Goal: Task Accomplishment & Management: Complete application form

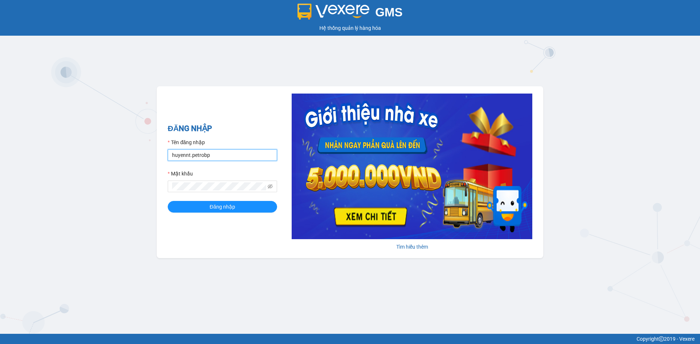
click at [228, 152] on input "huyennt.petrobp" at bounding box center [222, 155] width 109 height 12
type input "haitc.petrobp"
click at [242, 202] on button "Đăng nhập" at bounding box center [222, 207] width 109 height 12
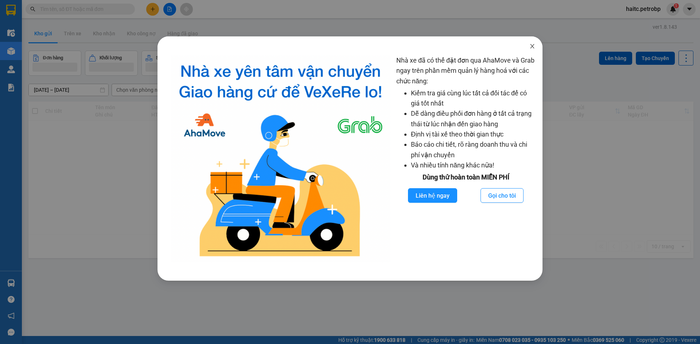
click at [531, 47] on icon "close" at bounding box center [532, 46] width 6 height 6
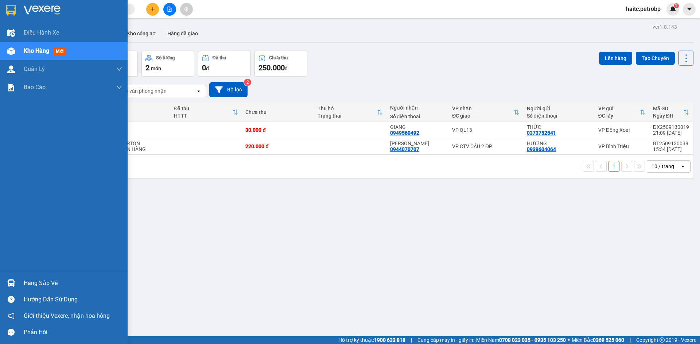
click at [36, 285] on div "Hàng sắp về" at bounding box center [73, 283] width 98 height 11
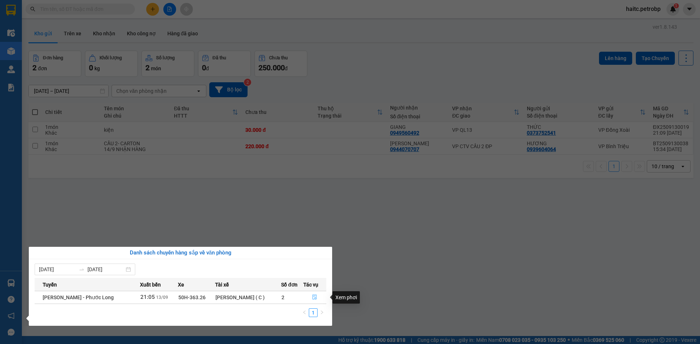
click at [315, 298] on icon "file-done" at bounding box center [314, 297] width 5 height 5
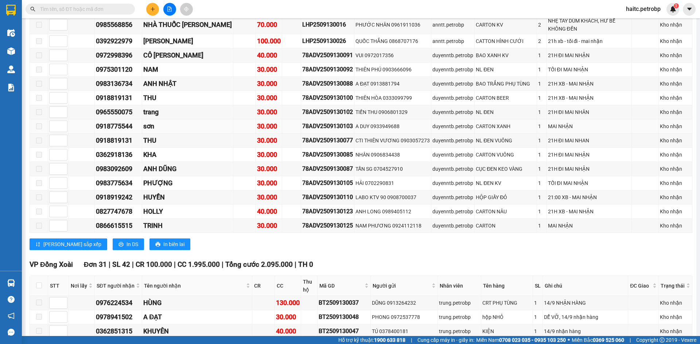
scroll to position [948, 0]
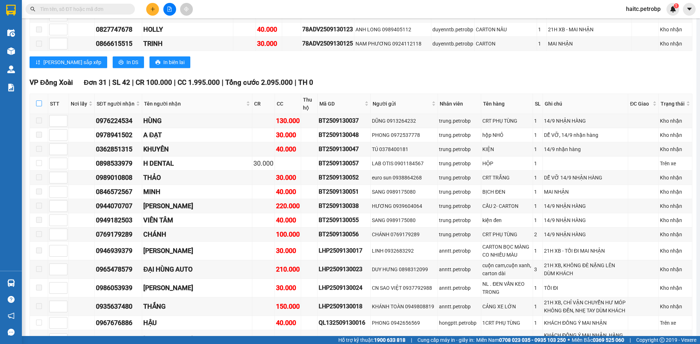
click at [40, 101] on input "checkbox" at bounding box center [39, 104] width 6 height 6
checkbox input "true"
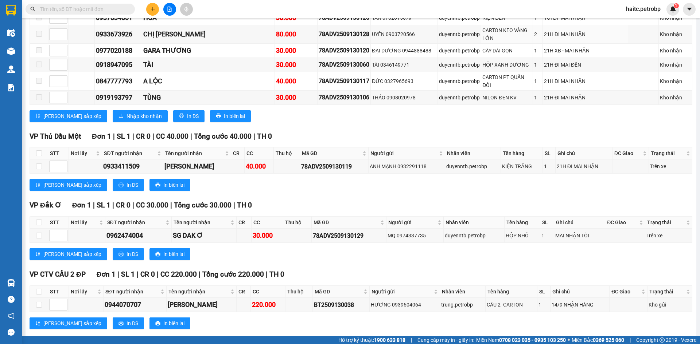
scroll to position [1437, 0]
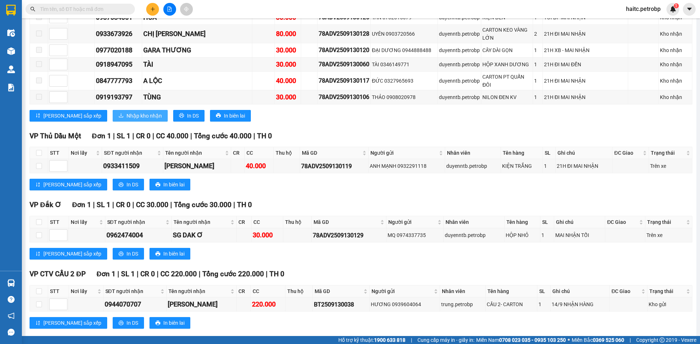
click at [126, 112] on span "Nhập kho nhận" at bounding box center [143, 116] width 35 height 8
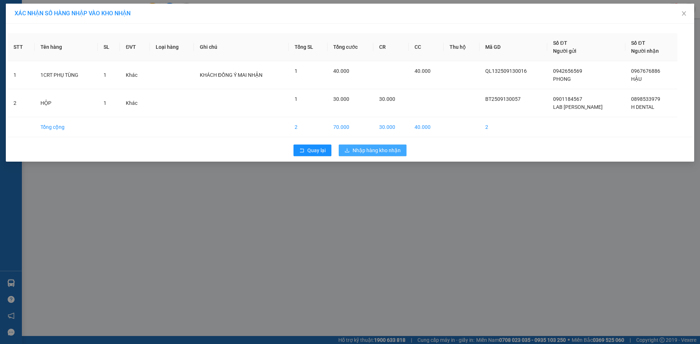
click at [364, 149] on span "Nhập hàng kho nhận" at bounding box center [376, 151] width 48 height 8
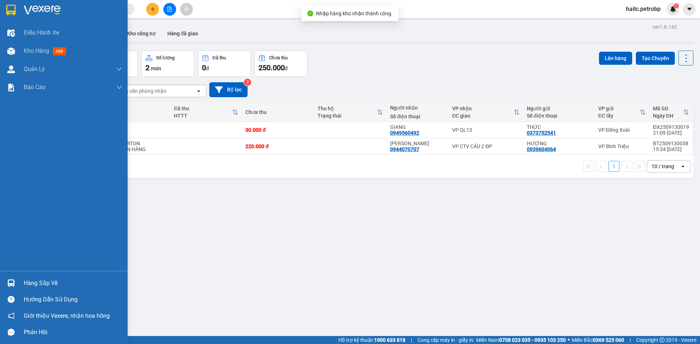
click at [48, 286] on div "Hàng sắp về" at bounding box center [73, 283] width 98 height 11
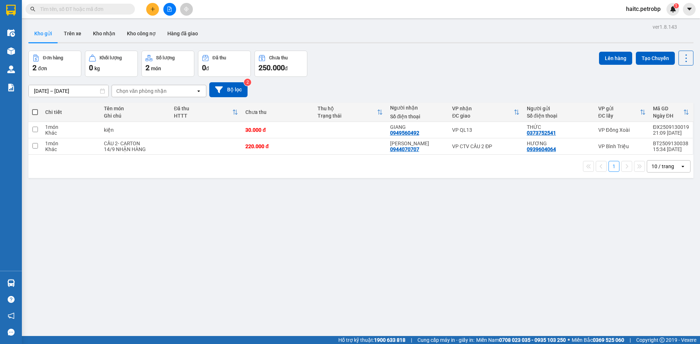
click at [359, 216] on section "Kết quả tìm kiếm ( 0 ) Bộ lọc No Data haitc.petrobp 1 Điều hành xe Kho hàng mới…" at bounding box center [350, 172] width 700 height 344
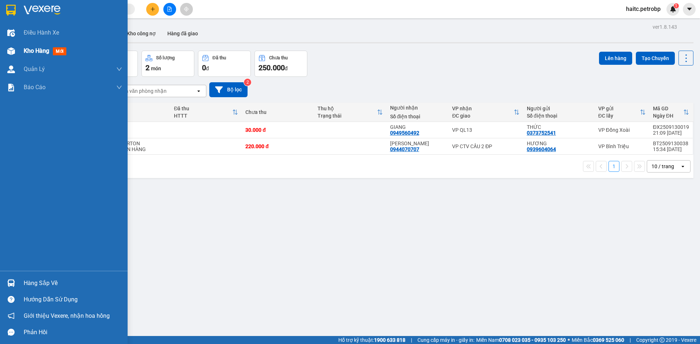
click at [39, 48] on span "Kho hàng" at bounding box center [37, 50] width 26 height 7
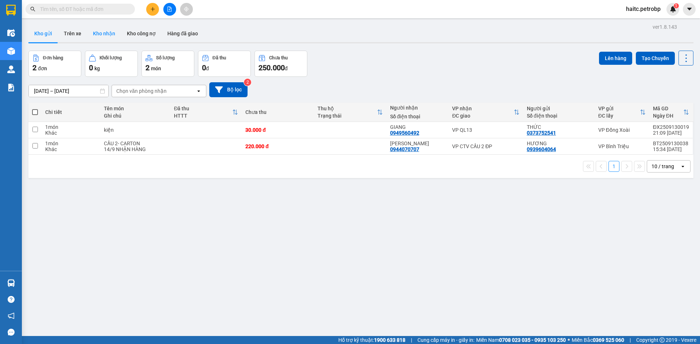
click at [110, 32] on button "Kho nhận" at bounding box center [104, 33] width 34 height 17
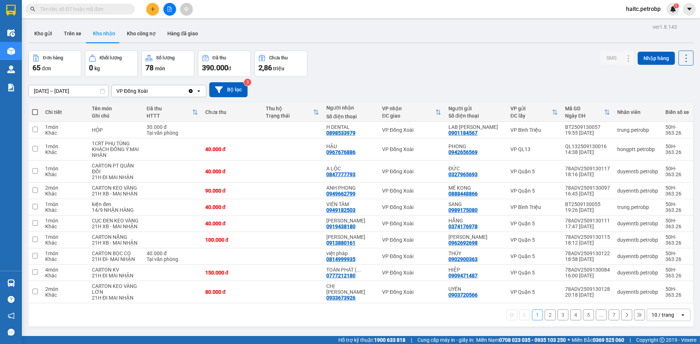
click at [659, 315] on div "10 / trang" at bounding box center [662, 315] width 23 height 7
click at [660, 296] on span "100 / trang" at bounding box center [660, 299] width 26 height 7
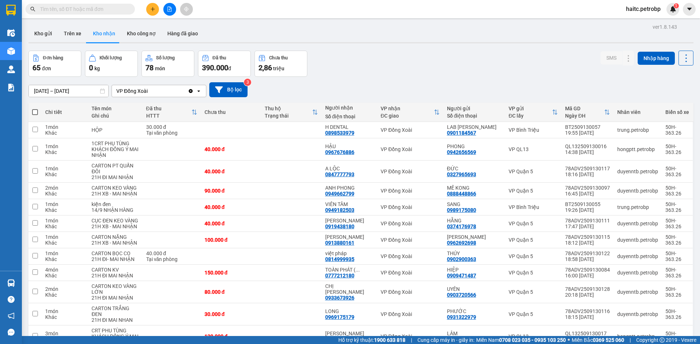
click at [482, 63] on div "Đơn hàng 65 đơn Khối lượng 0 kg Số lượng 78 món Đã thu 390.000 đ Chưa thu 2,86 …" at bounding box center [360, 64] width 665 height 26
click at [59, 19] on main "ver 1.8.143 Kho gửi Trên xe Kho nhận Kho công nợ Hàng đã giao Đơn hàng 65 đơn K…" at bounding box center [350, 168] width 700 height 336
click at [59, 8] on input "text" at bounding box center [83, 9] width 86 height 8
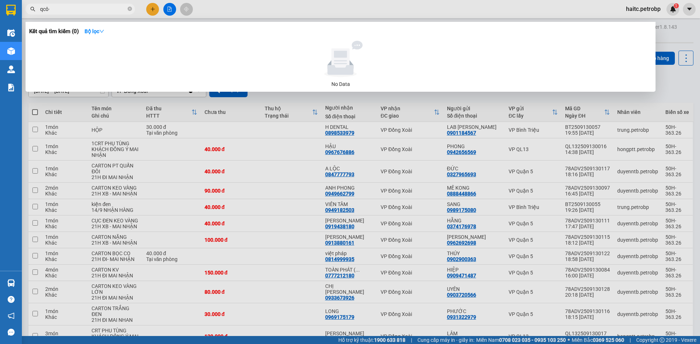
click at [85, 8] on input "qcô·" at bounding box center [83, 9] width 86 height 8
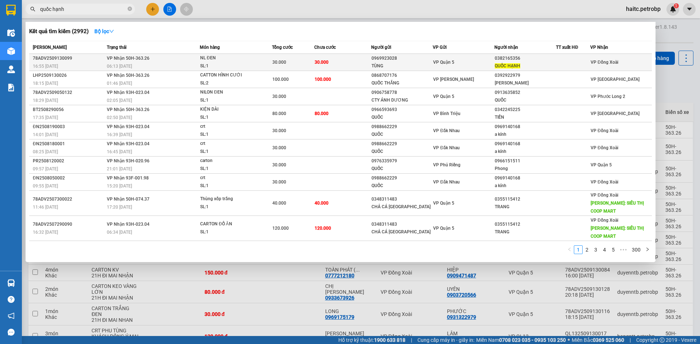
type input "quốc hạnh"
click at [389, 61] on div "0969923028" at bounding box center [401, 59] width 61 height 8
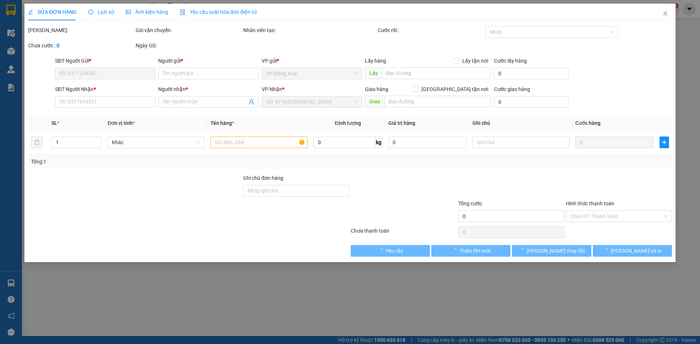
type input "0969923028"
type input "TÙNG"
type input "0382165356"
type input "QUỐC HẠNH"
type input "30.000"
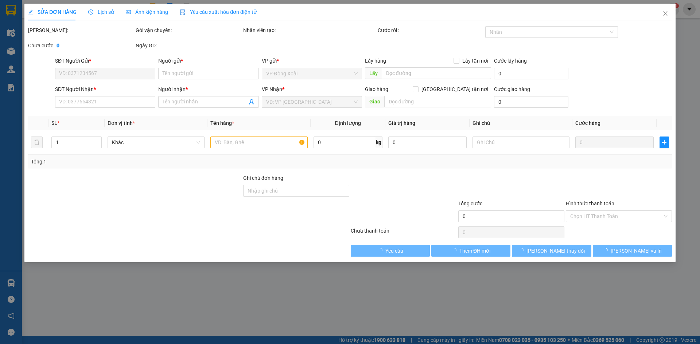
type input "30.000"
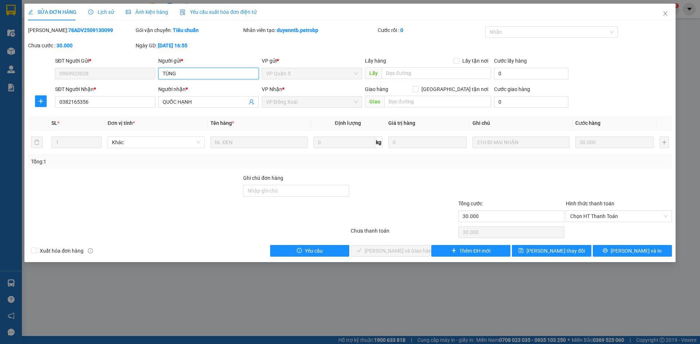
click at [210, 70] on input "TÙNG" at bounding box center [208, 74] width 100 height 12
click at [225, 100] on input "QUỐC HẠNH" at bounding box center [205, 102] width 84 height 8
click at [208, 71] on input "TÙNG" at bounding box center [208, 74] width 100 height 12
click at [208, 106] on input "QUỐC HẠNH" at bounding box center [205, 102] width 84 height 8
click at [200, 66] on div "Người gửi *" at bounding box center [208, 62] width 100 height 11
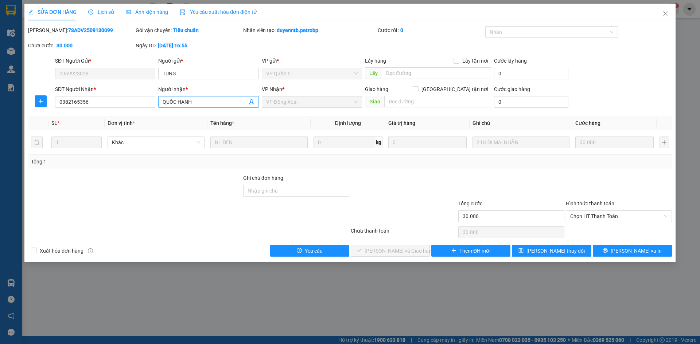
click at [204, 106] on span "QUỐC HẠNH" at bounding box center [208, 102] width 100 height 12
click at [206, 63] on div "Người gửi *" at bounding box center [208, 61] width 100 height 8
click at [206, 68] on input "TÙNG" at bounding box center [208, 74] width 100 height 12
click at [205, 71] on input "TÙNG" at bounding box center [208, 74] width 100 height 12
click at [209, 102] on input "QUỐC HẠNH" at bounding box center [205, 102] width 84 height 8
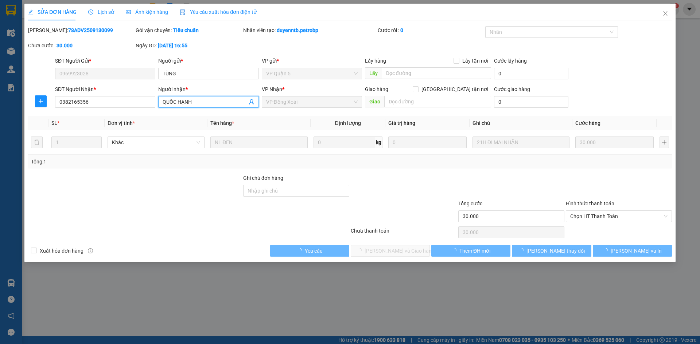
type input "QUỐC HẠNH"
click at [287, 113] on div "Total Paid Fee 0 Total UnPaid Fee 30.000 Cash Collection Total Fee Mã ĐH: 78ADV…" at bounding box center [350, 141] width 644 height 231
click at [201, 99] on input "QUỐC HẠNH" at bounding box center [205, 102] width 84 height 8
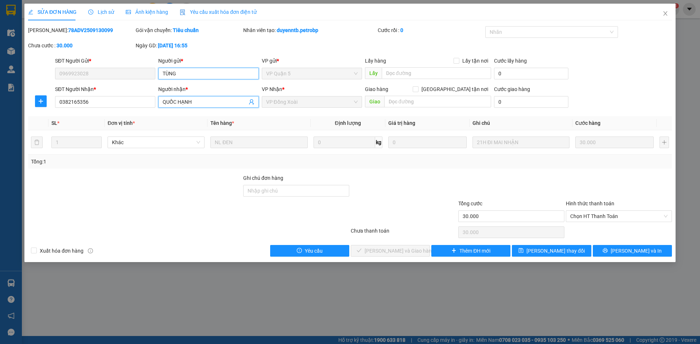
click at [195, 73] on input "TÙNG" at bounding box center [208, 74] width 100 height 12
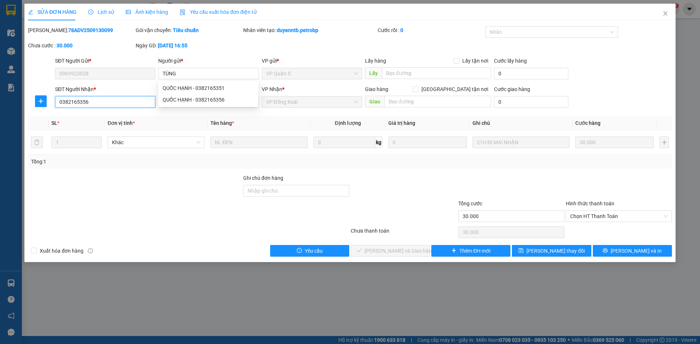
click at [110, 98] on input "0382165356" at bounding box center [105, 102] width 100 height 12
click at [123, 120] on span "Đơn vị tính *" at bounding box center [121, 123] width 27 height 6
click at [211, 104] on input "QUỐC HẠNH" at bounding box center [205, 102] width 84 height 8
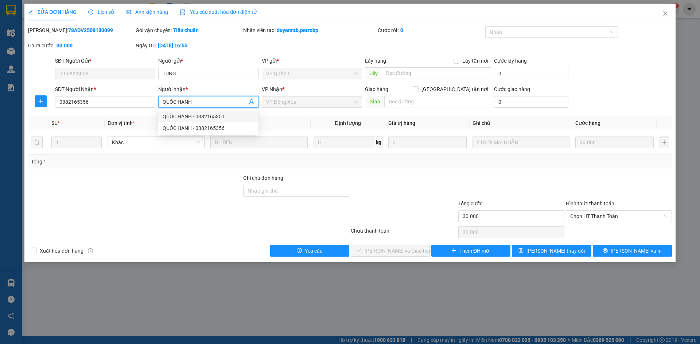
click at [176, 117] on div "QUỐC HẠNH - 0382165351" at bounding box center [208, 117] width 91 height 8
type input "0382165351"
type input "QUỐC HẠNH"
click at [662, 13] on icon "close" at bounding box center [665, 14] width 6 height 6
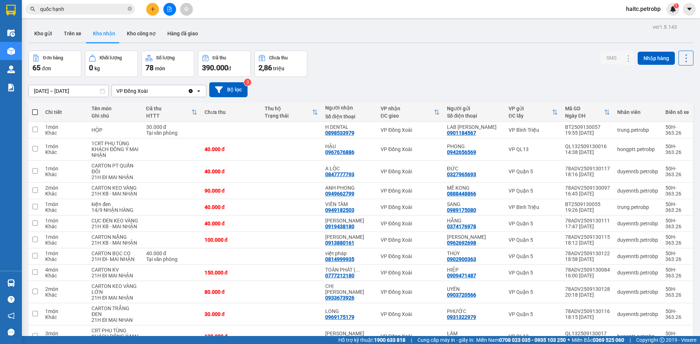
click at [108, 11] on input "quốc hạnh" at bounding box center [83, 9] width 86 height 8
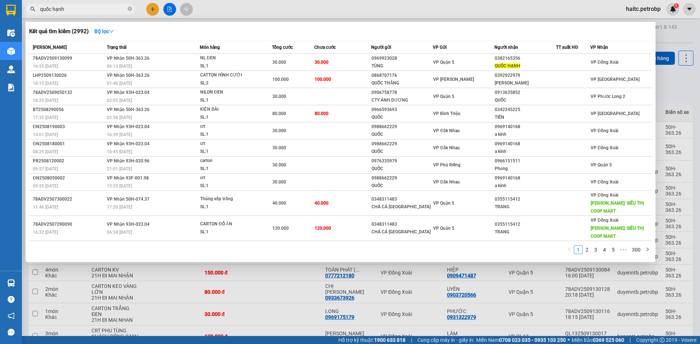
click at [108, 11] on input "quốc hạnh" at bounding box center [83, 9] width 86 height 8
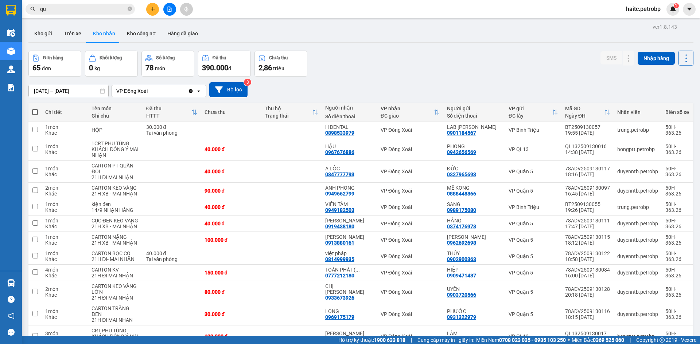
type input "q"
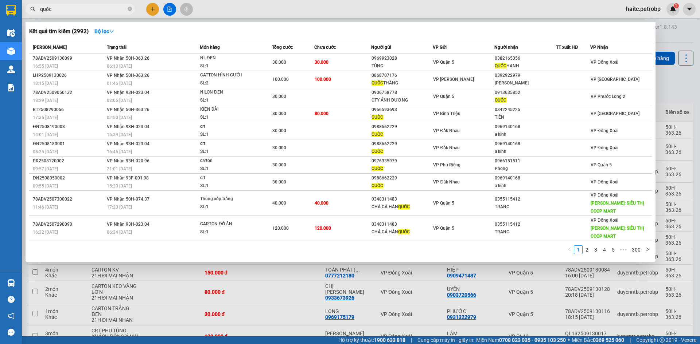
click at [470, 12] on div at bounding box center [350, 172] width 700 height 344
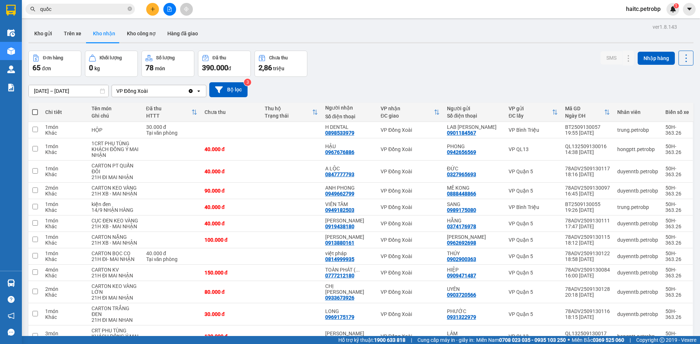
click at [98, 3] on div "Kết quả tìm kiếm ( 2992 ) Bộ lọc Mã ĐH Trạng thái Món hàng Tổng cước Chưa cước …" at bounding box center [71, 9] width 142 height 13
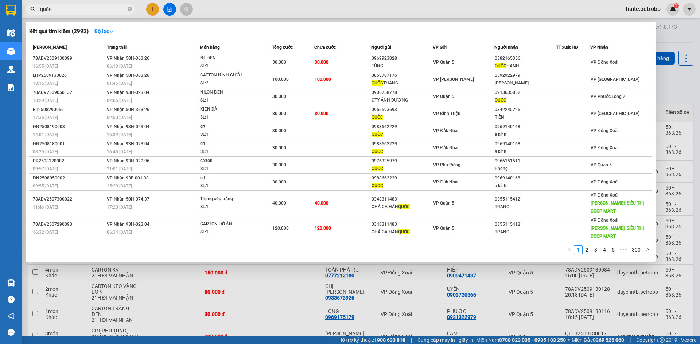
click at [92, 8] on input "quốc" at bounding box center [83, 9] width 86 height 8
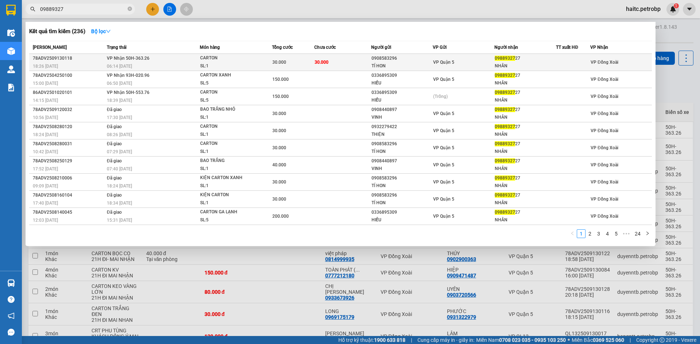
type input "09889327"
click at [379, 68] on div "TÍ HON" at bounding box center [401, 66] width 61 height 8
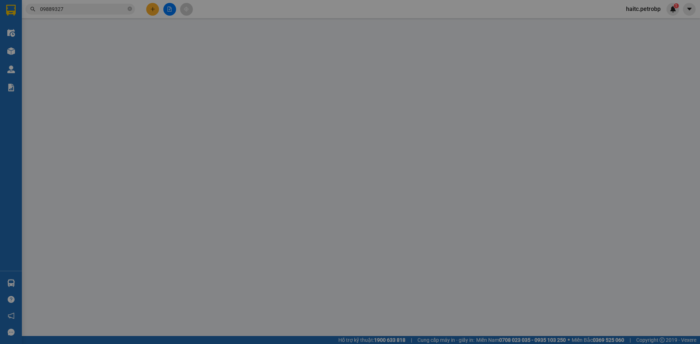
type input "0908583296"
type input "TÍ HON"
type input "0988932727"
type input "NHÂN"
type input "30.000"
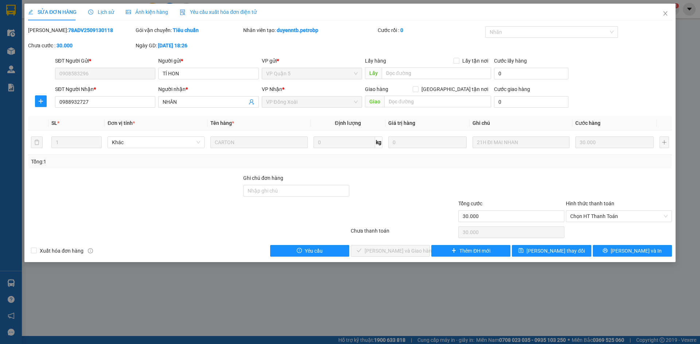
click at [610, 222] on div "Hình thức thanh toán Chọn HT Thanh Toán" at bounding box center [619, 213] width 106 height 26
click at [600, 219] on span "Chọn HT Thanh Toán" at bounding box center [618, 216] width 97 height 11
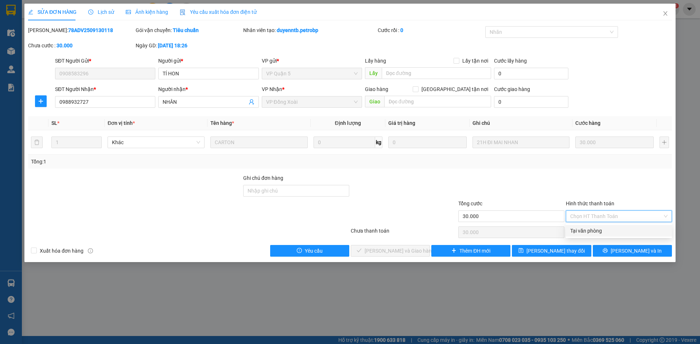
click at [600, 230] on div "Tại văn phòng" at bounding box center [618, 231] width 97 height 8
type input "0"
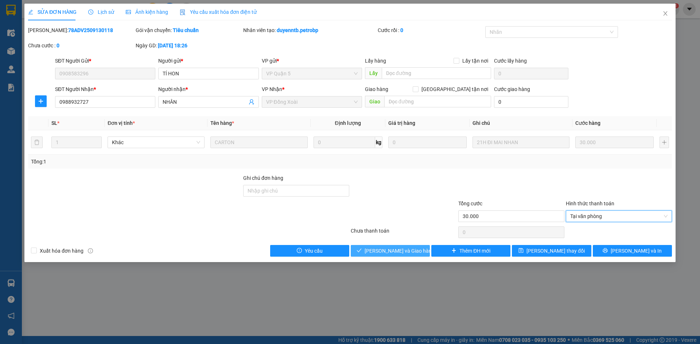
click at [398, 251] on span "[PERSON_NAME] và Giao hàng" at bounding box center [399, 251] width 70 height 8
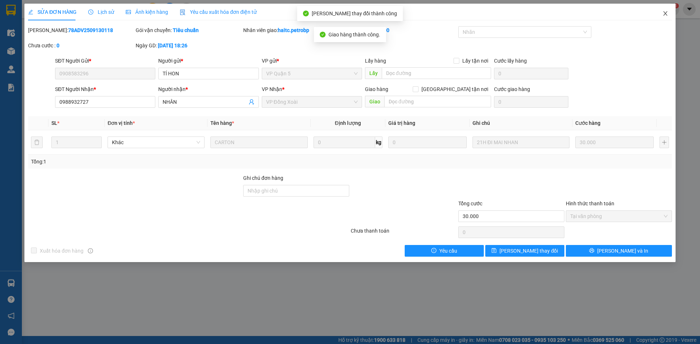
click at [666, 12] on icon "close" at bounding box center [665, 14] width 6 height 6
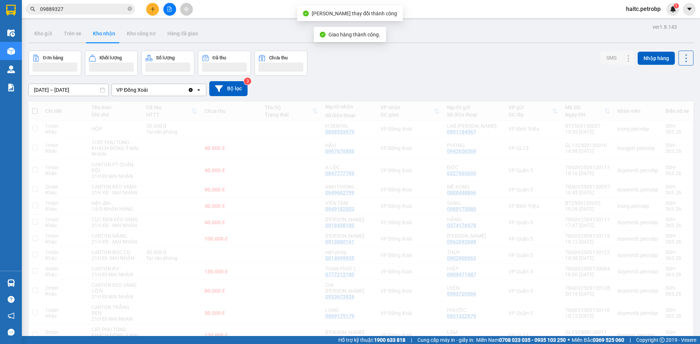
click at [665, 12] on span "haitc.petrobp" at bounding box center [643, 8] width 46 height 9
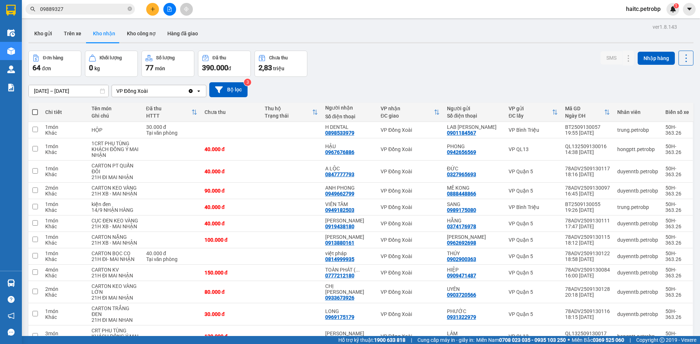
click at [268, 68] on span "2,83" at bounding box center [264, 67] width 13 height 9
click at [72, 10] on input "09889327" at bounding box center [83, 9] width 86 height 8
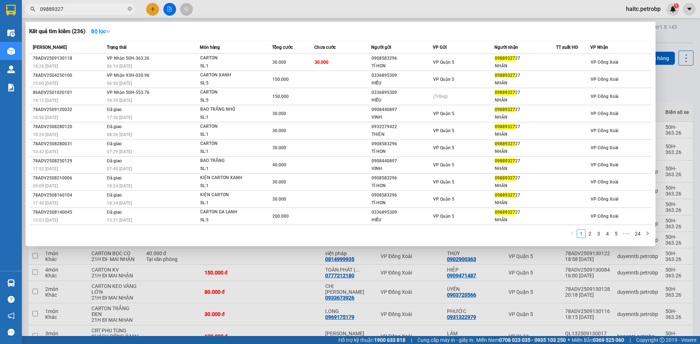
click at [72, 10] on input "09889327" at bounding box center [83, 9] width 86 height 8
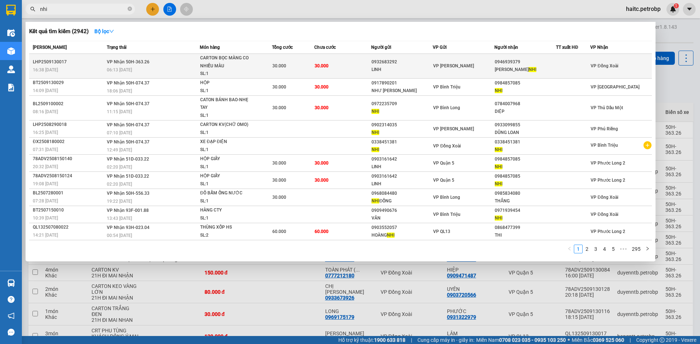
type input "nhi"
click at [539, 65] on div "0946939379" at bounding box center [525, 62] width 61 height 8
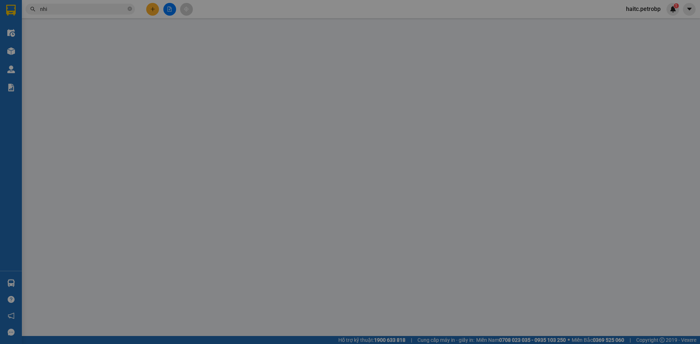
type input "0932683292"
type input "LINH"
type input "0946939379"
type input "[PERSON_NAME]"
type input "30.000"
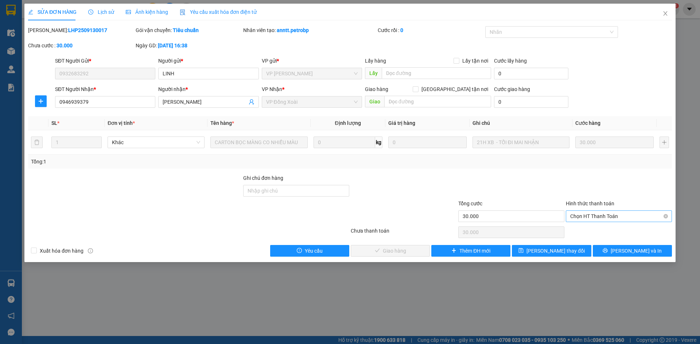
click at [625, 220] on span "Chọn HT Thanh Toán" at bounding box center [618, 216] width 97 height 11
click at [600, 230] on div "Tại văn phòng" at bounding box center [618, 231] width 97 height 8
type input "0"
click at [402, 251] on span "[PERSON_NAME] và Giao hàng" at bounding box center [399, 251] width 70 height 8
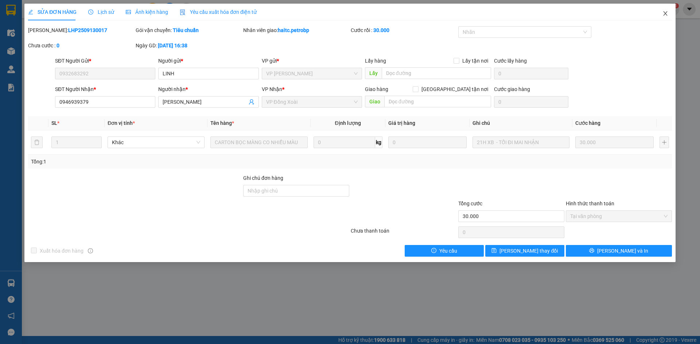
click at [664, 16] on icon "close" at bounding box center [665, 14] width 6 height 6
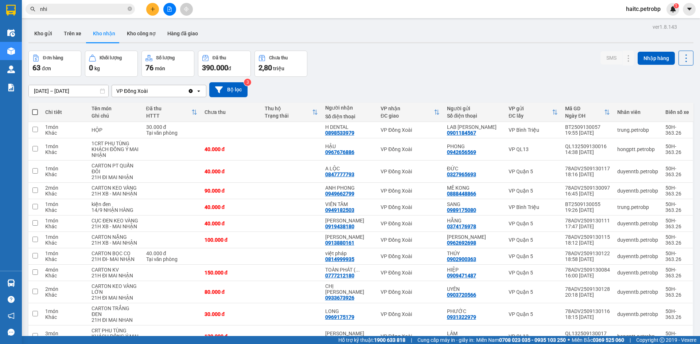
click at [97, 6] on input "nhi" at bounding box center [83, 9] width 86 height 8
paste input "ĐX25091300019"
type input "ĐX25091300019"
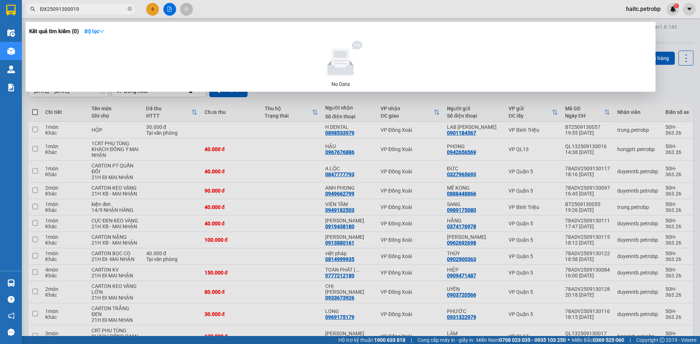
click at [104, 7] on input "ĐX25091300019" at bounding box center [83, 9] width 86 height 8
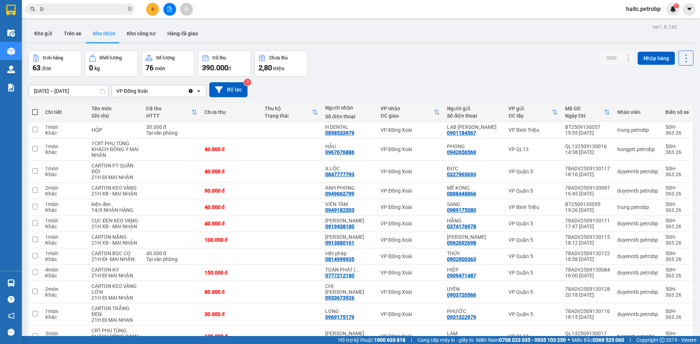
type input "D"
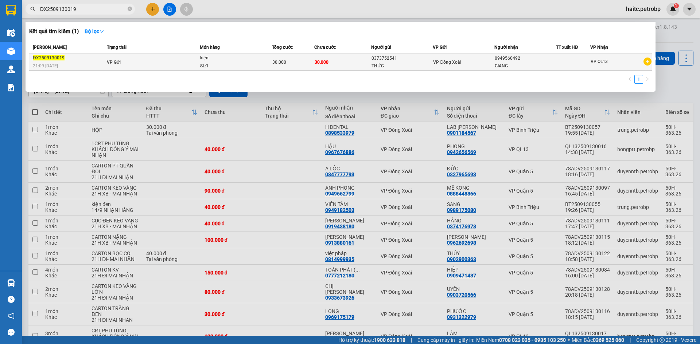
type input "ĐX2509130019"
click at [372, 64] on div "THỨC" at bounding box center [401, 66] width 61 height 8
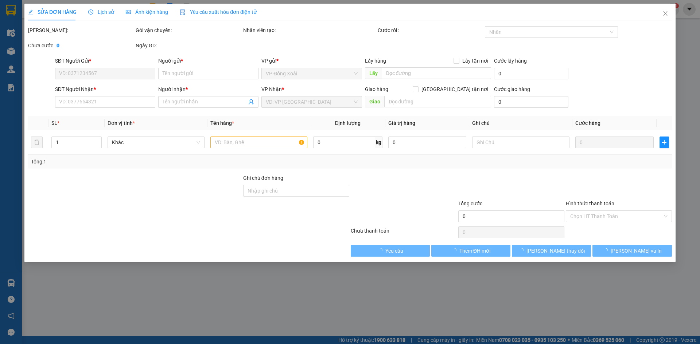
type input "0373752541"
type input "THỨC"
type input "0949560492"
type input "GIANG"
type input "30.000"
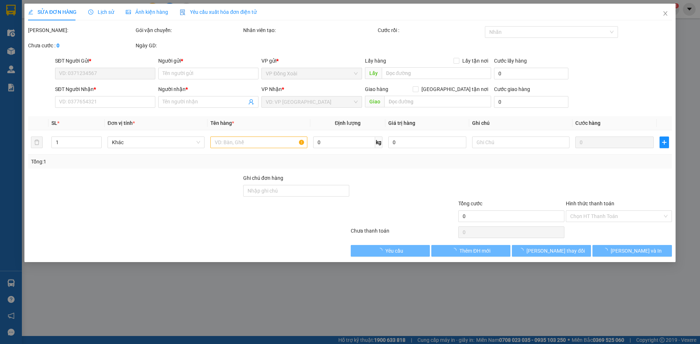
type input "30.000"
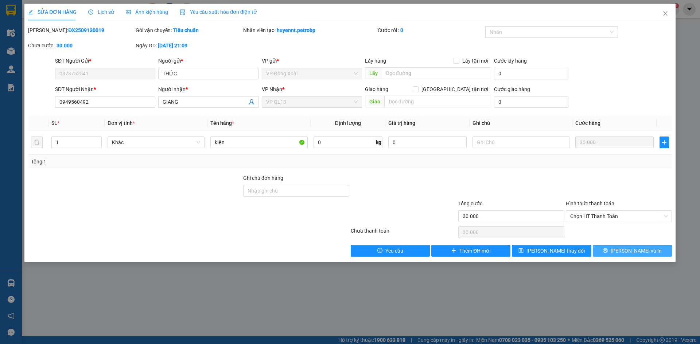
click at [631, 251] on span "[PERSON_NAME] và In" at bounding box center [635, 251] width 51 height 8
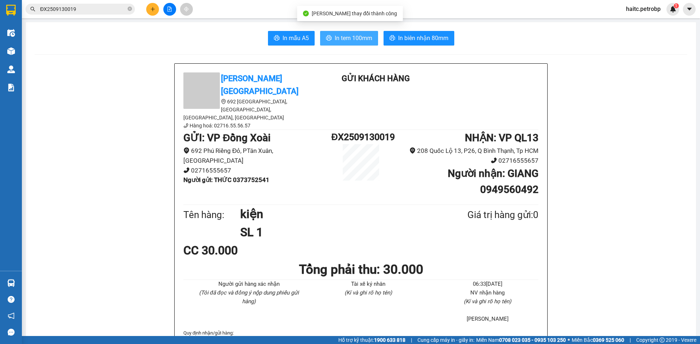
click at [351, 35] on span "In tem 100mm" at bounding box center [354, 38] width 38 height 9
click at [79, 9] on input "ĐX2509130019" at bounding box center [83, 9] width 86 height 8
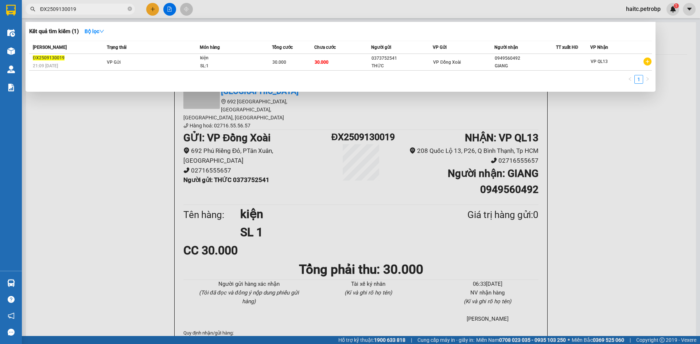
click at [79, 9] on input "ĐX2509130019" at bounding box center [83, 9] width 86 height 8
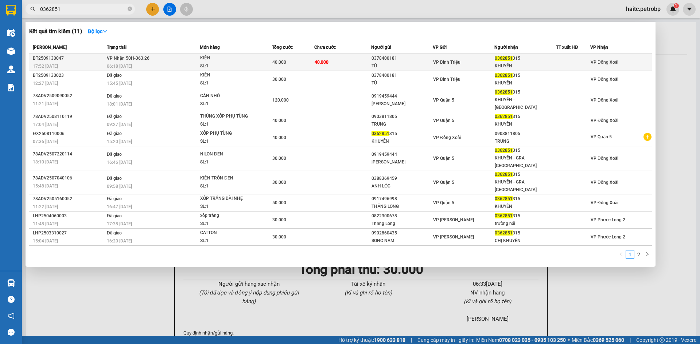
type input "0362851"
click at [371, 64] on td "0378400181 TÚ" at bounding box center [402, 62] width 62 height 17
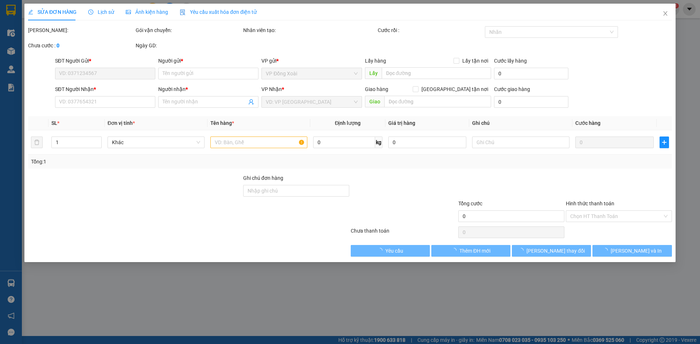
type input "0378400181"
type input "TÚ"
type input "0362851315"
type input "KHUYÊN"
type input "40.000"
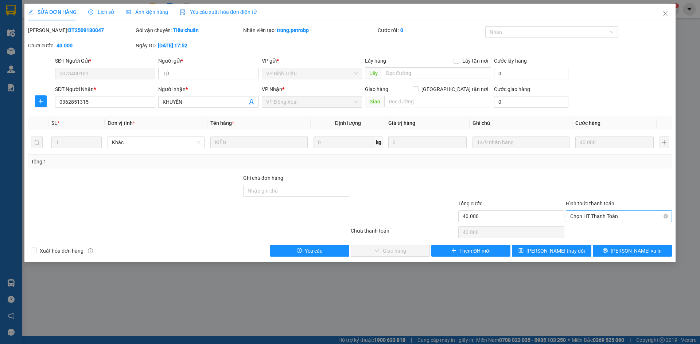
click at [594, 216] on span "Chọn HT Thanh Toán" at bounding box center [618, 216] width 97 height 11
click at [601, 232] on div "Tại văn phòng" at bounding box center [618, 231] width 97 height 8
type input "0"
click at [388, 249] on span "[PERSON_NAME] và Giao hàng" at bounding box center [399, 251] width 70 height 8
